Goal: Find specific page/section: Find specific page/section

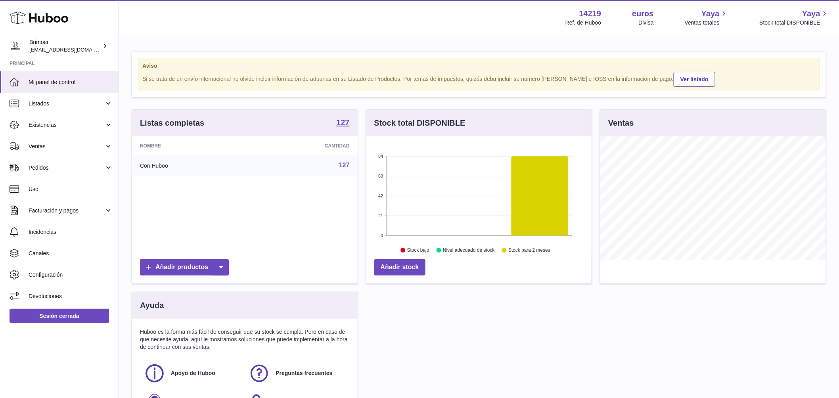
scroll to position [124, 225]
click at [63, 152] on link "Ventas" at bounding box center [59, 146] width 119 height 21
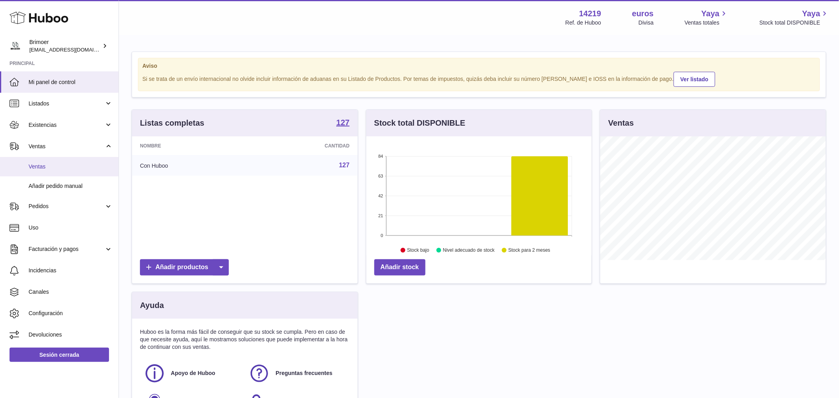
click at [61, 169] on span "Ventas" at bounding box center [71, 167] width 84 height 8
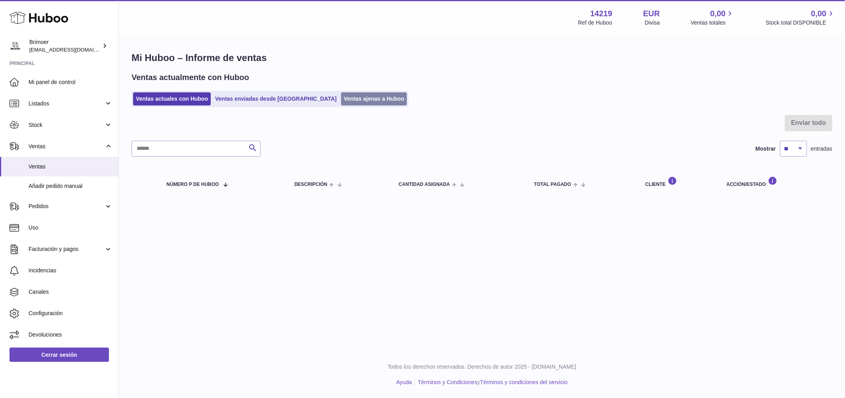
click at [347, 101] on link "Ventas ajenas a Huboo" at bounding box center [374, 98] width 66 height 13
